Goal: Task Accomplishment & Management: Manage account settings

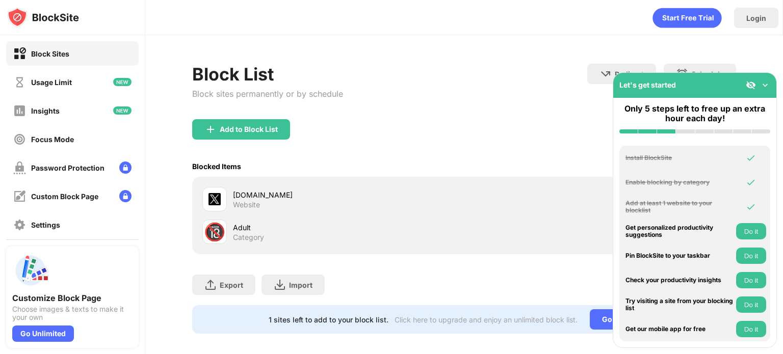
click at [337, 202] on div "[DOMAIN_NAME] Website" at bounding box center [348, 200] width 231 height 20
click at [253, 203] on div "Website" at bounding box center [246, 204] width 27 height 9
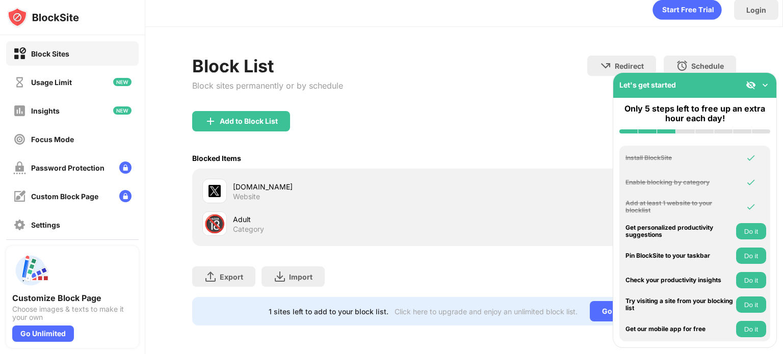
click at [766, 84] on img at bounding box center [765, 85] width 10 height 10
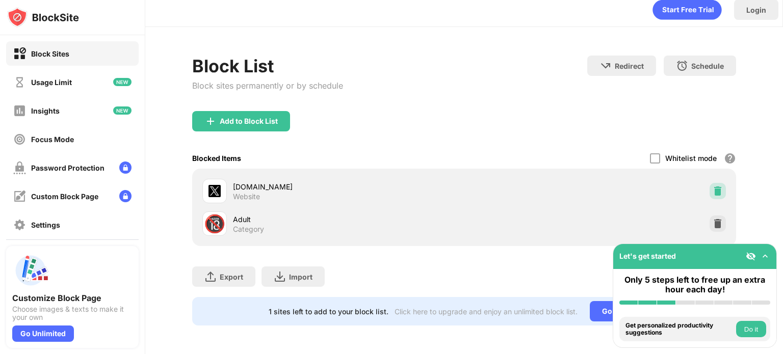
click at [710, 190] on div at bounding box center [717, 191] width 16 height 16
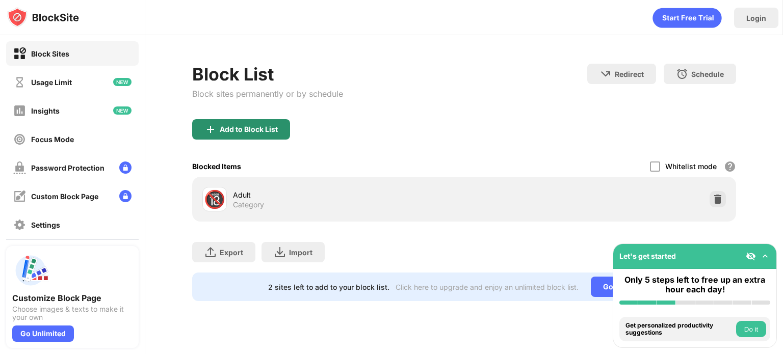
click at [263, 122] on div "Add to Block List" at bounding box center [241, 129] width 98 height 20
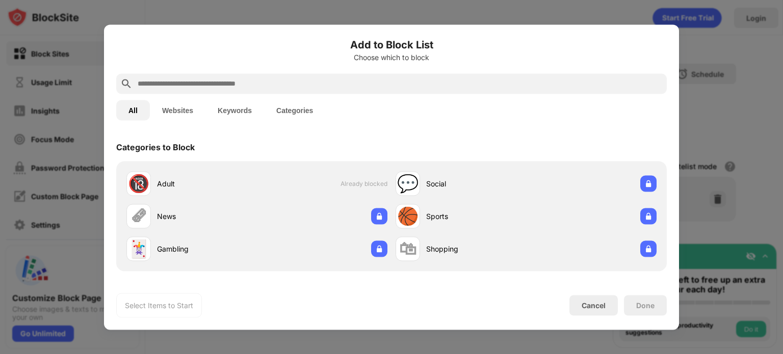
click at [186, 103] on button "Websites" at bounding box center [178, 110] width 56 height 20
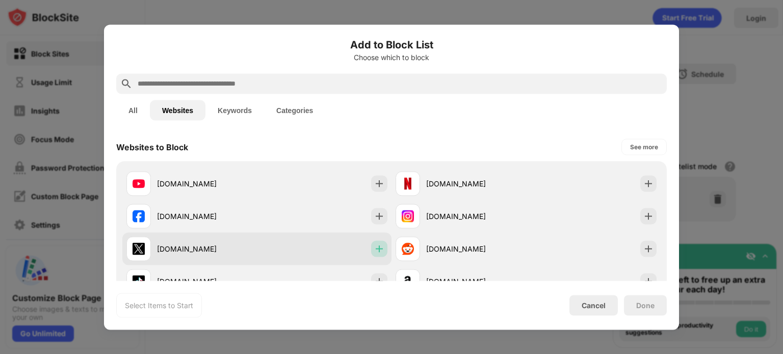
click at [377, 246] on img at bounding box center [379, 249] width 10 height 10
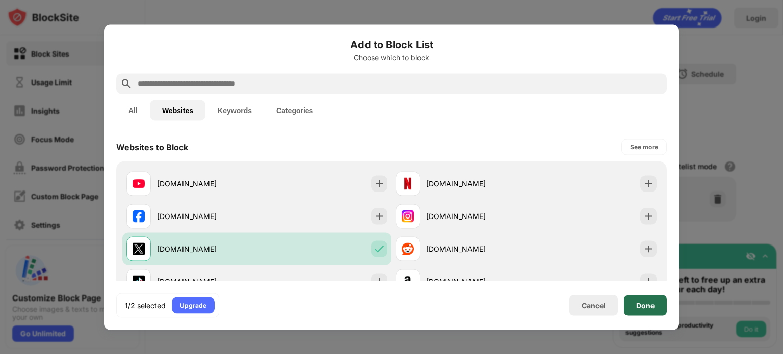
click at [639, 305] on div "Done" at bounding box center [645, 305] width 18 height 8
